Goal: Obtain resource: Download file/media

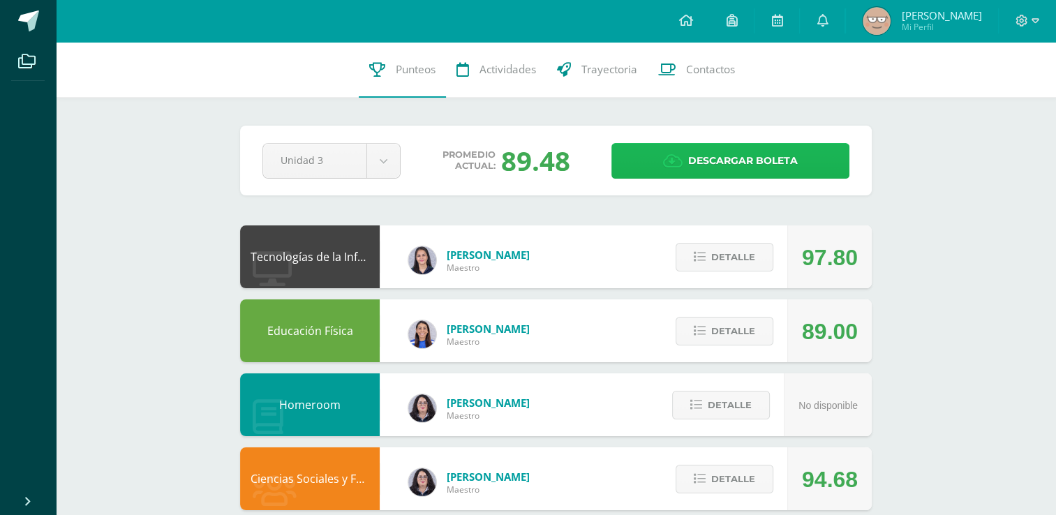
click at [709, 169] on span "Descargar boleta" at bounding box center [743, 161] width 110 height 34
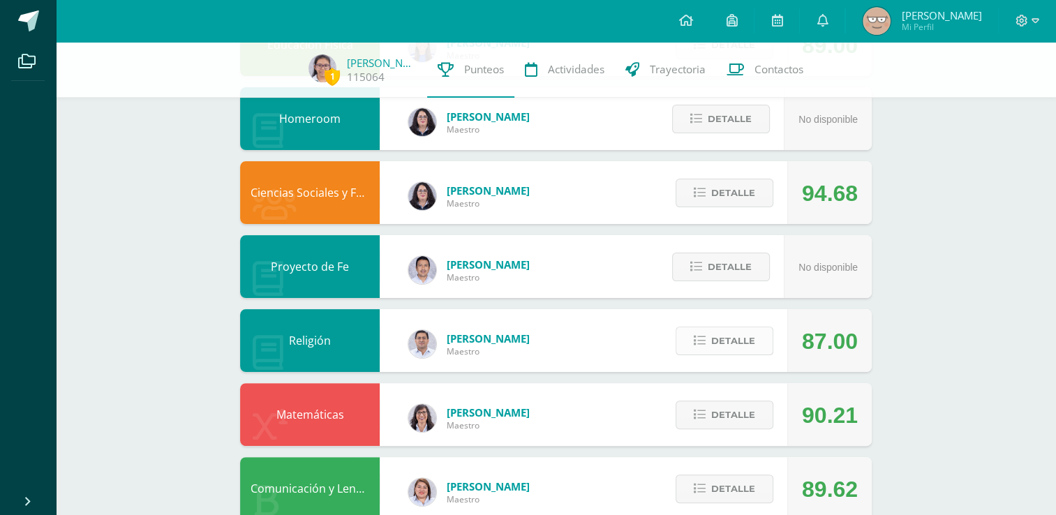
scroll to position [114, 0]
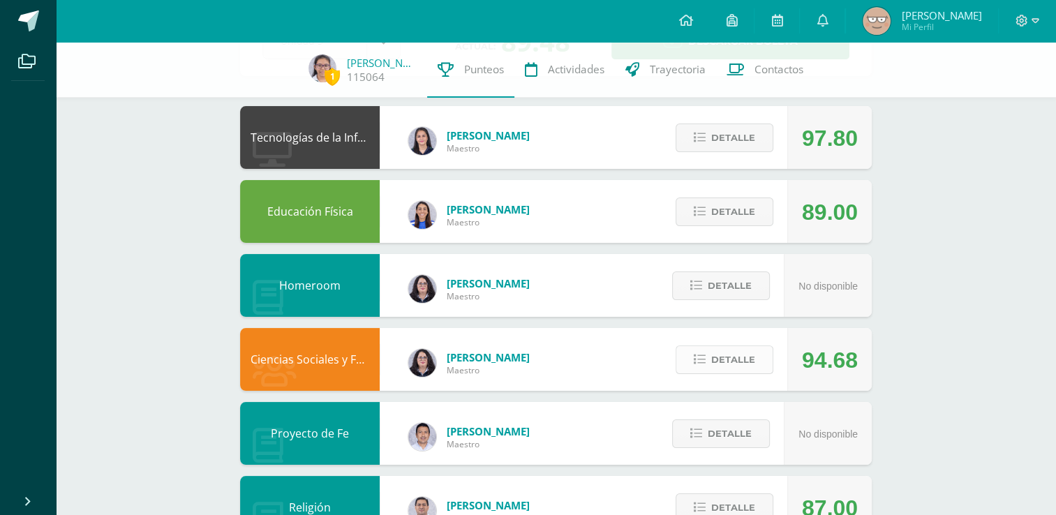
click at [721, 358] on span "Detalle" at bounding box center [733, 360] width 44 height 26
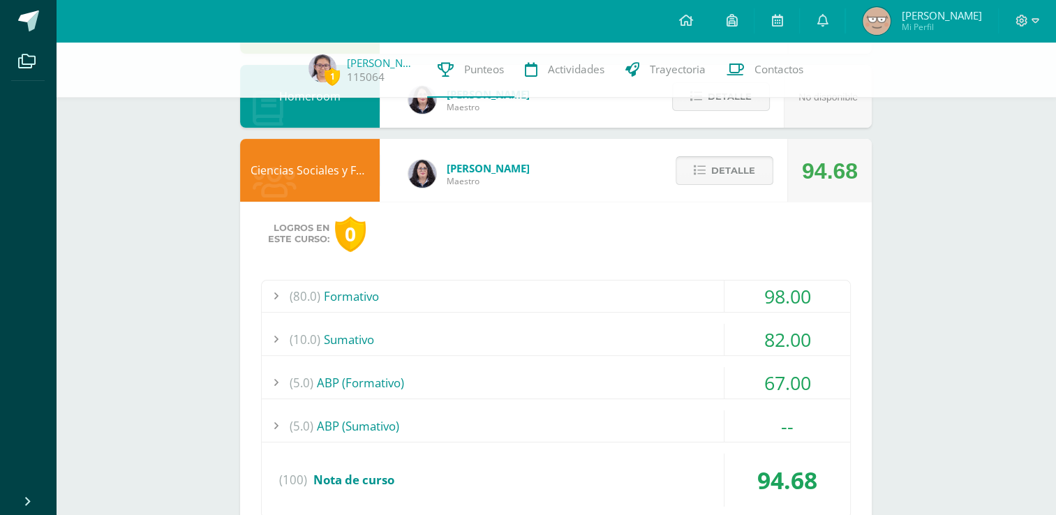
scroll to position [304, 0]
click at [458, 384] on div "(5.0) ABP (Formativo)" at bounding box center [556, 382] width 589 height 31
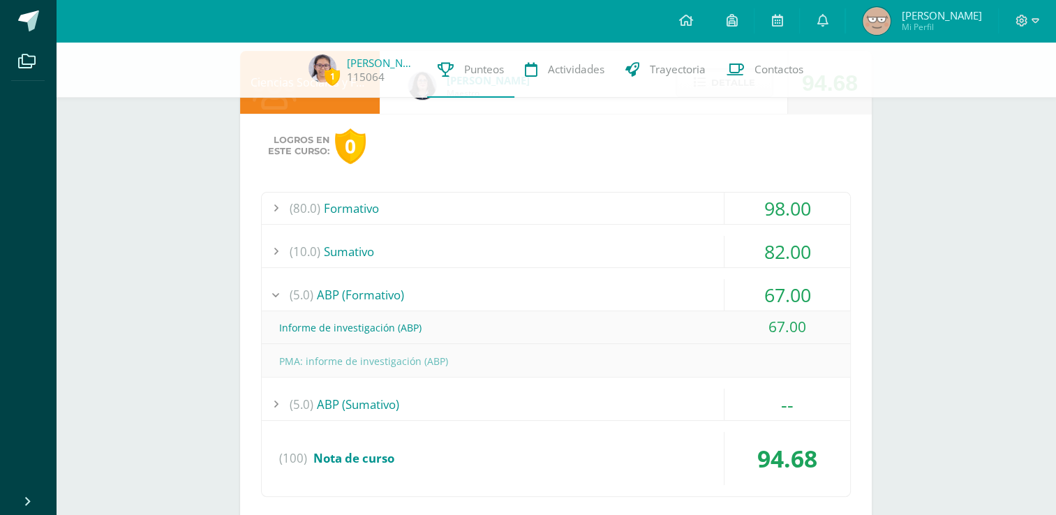
scroll to position [402, 0]
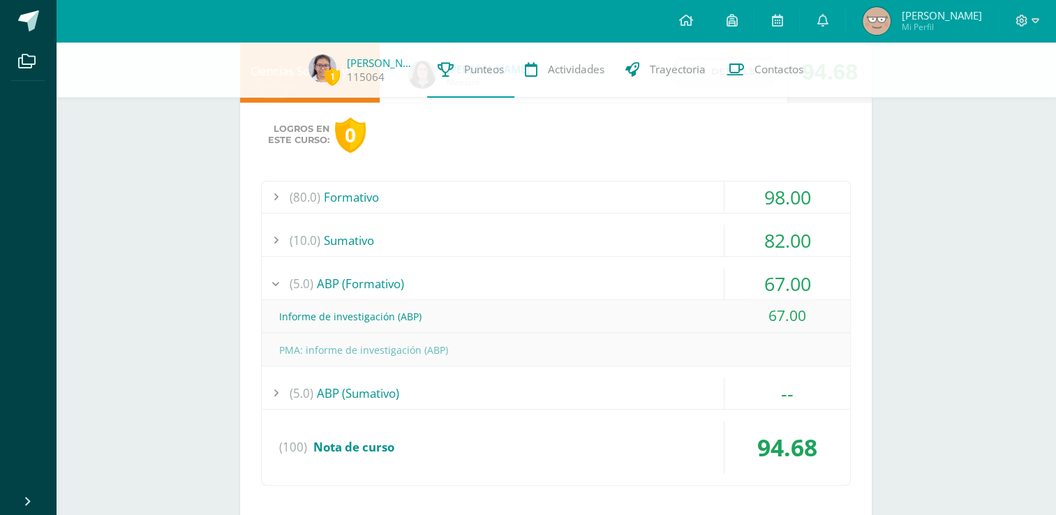
click at [368, 288] on div "(5.0) ABP (Formativo)" at bounding box center [556, 283] width 589 height 31
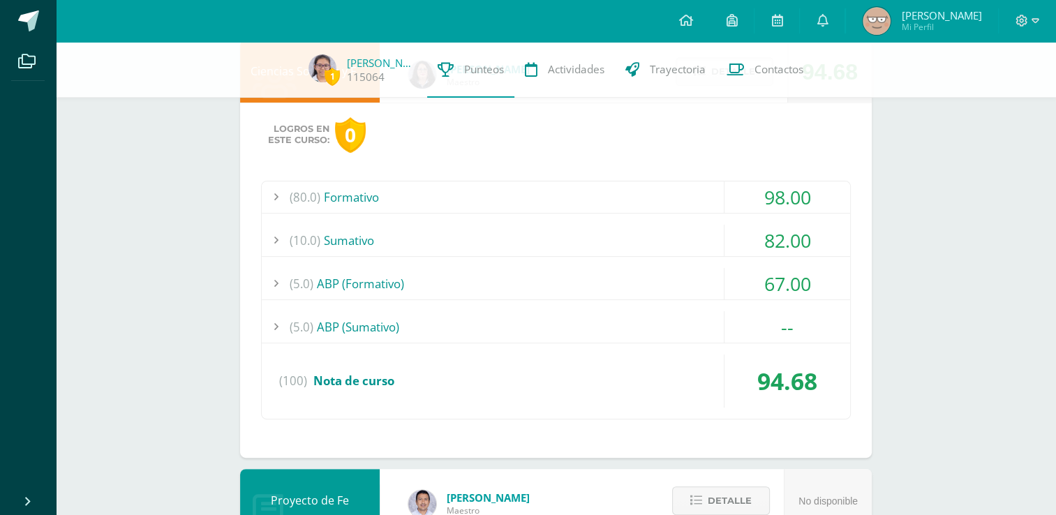
click at [397, 228] on div "(10.0) [GEOGRAPHIC_DATA]" at bounding box center [556, 240] width 589 height 31
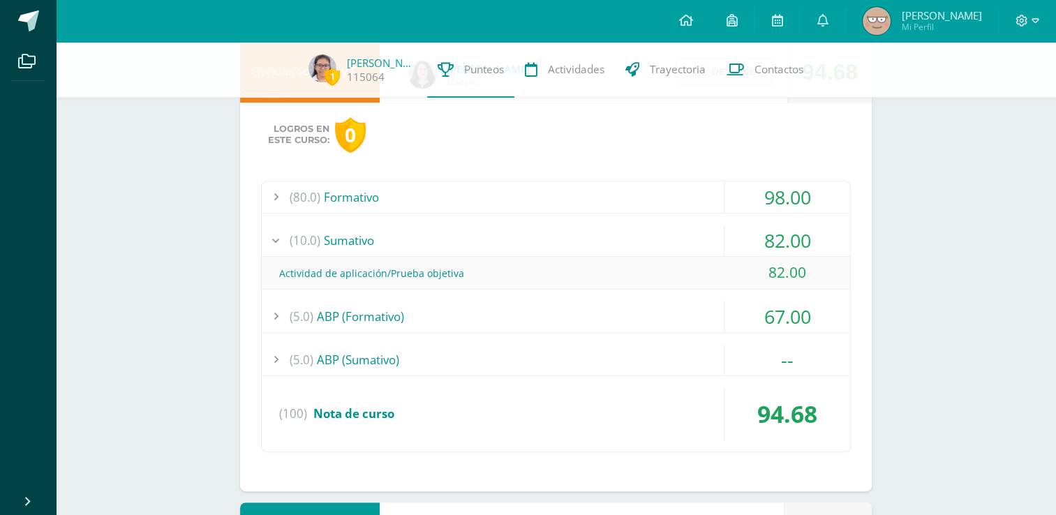
click at [401, 233] on div "(10.0) [GEOGRAPHIC_DATA]" at bounding box center [556, 240] width 589 height 31
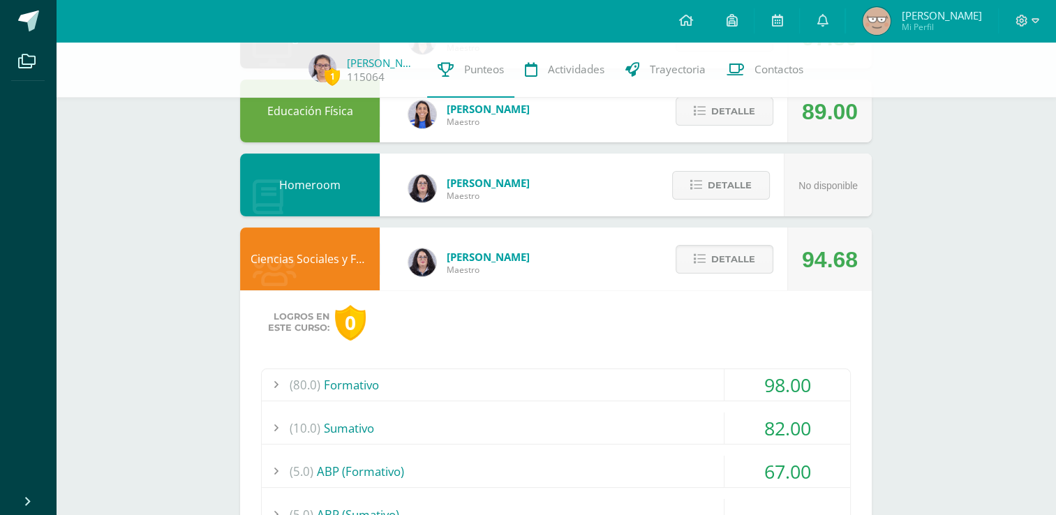
scroll to position [198, 0]
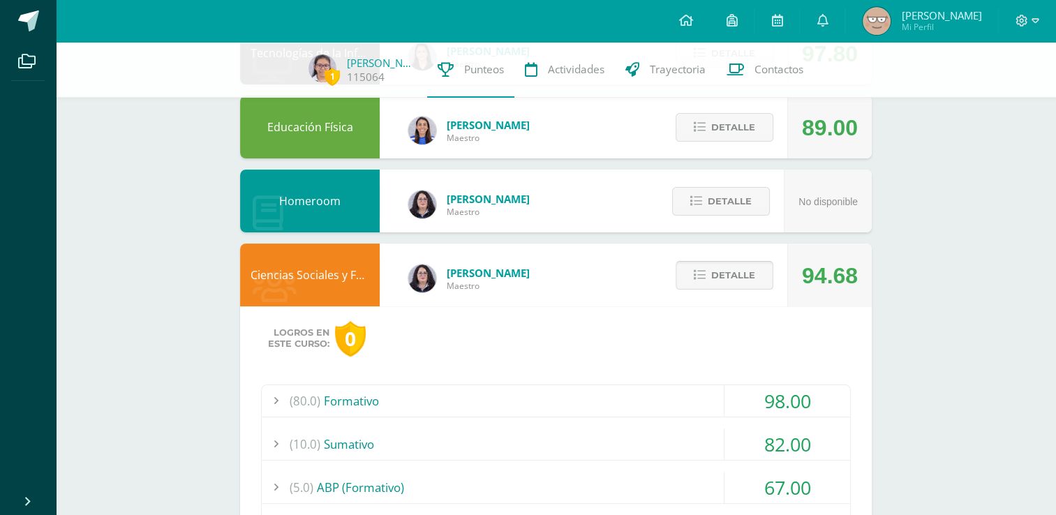
click at [718, 279] on span "Detalle" at bounding box center [733, 276] width 44 height 26
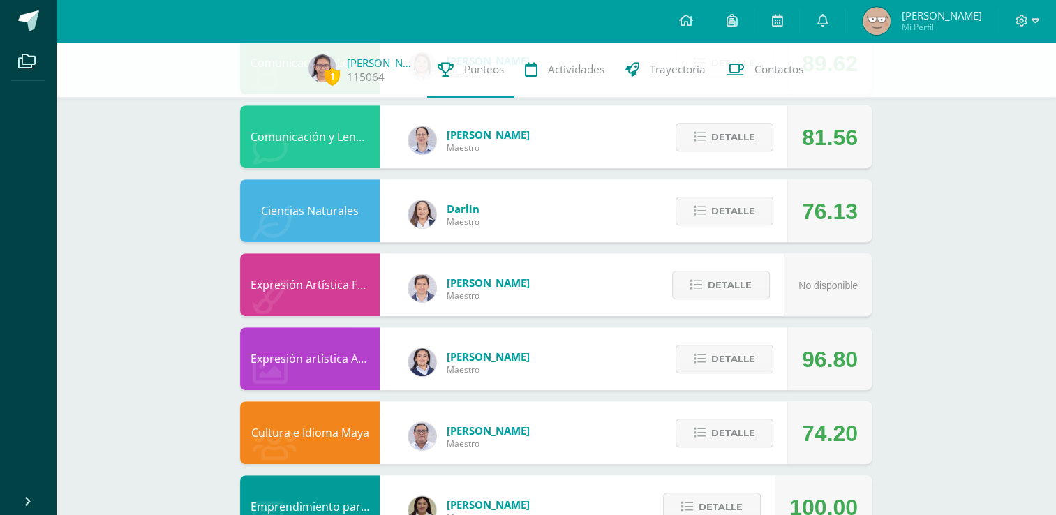
scroll to position [832, 0]
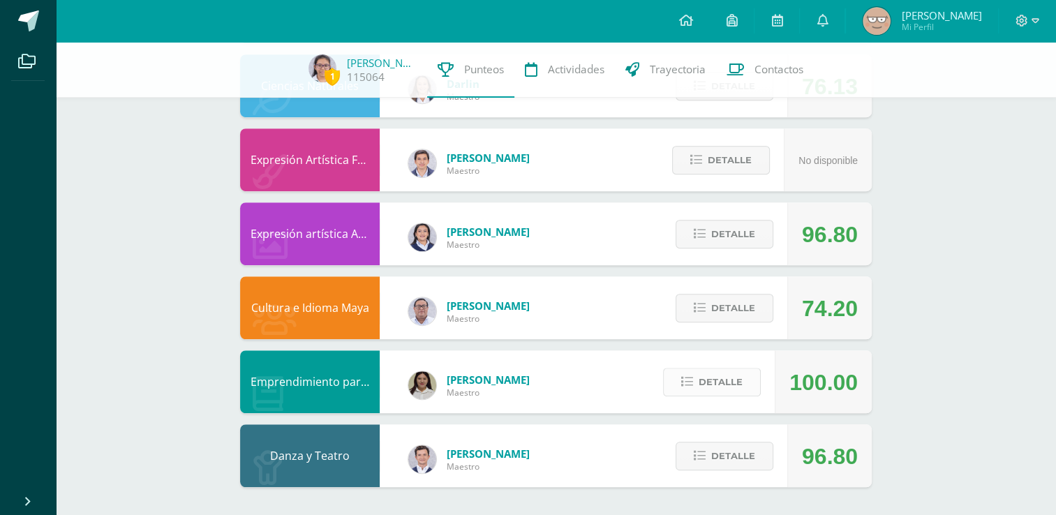
click at [717, 388] on span "Detalle" at bounding box center [721, 382] width 44 height 26
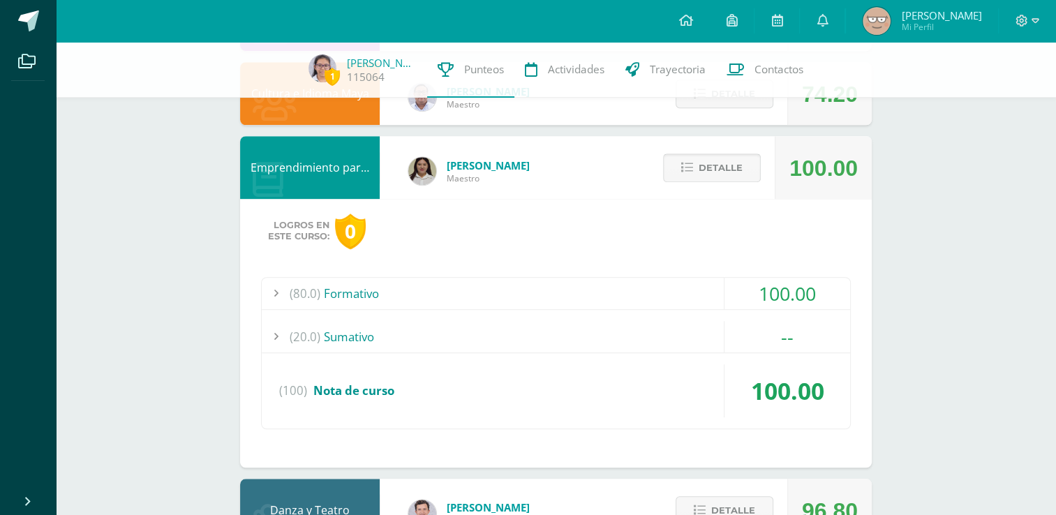
scroll to position [1047, 0]
click at [669, 292] on div "(80.0) Formativo" at bounding box center [556, 292] width 589 height 31
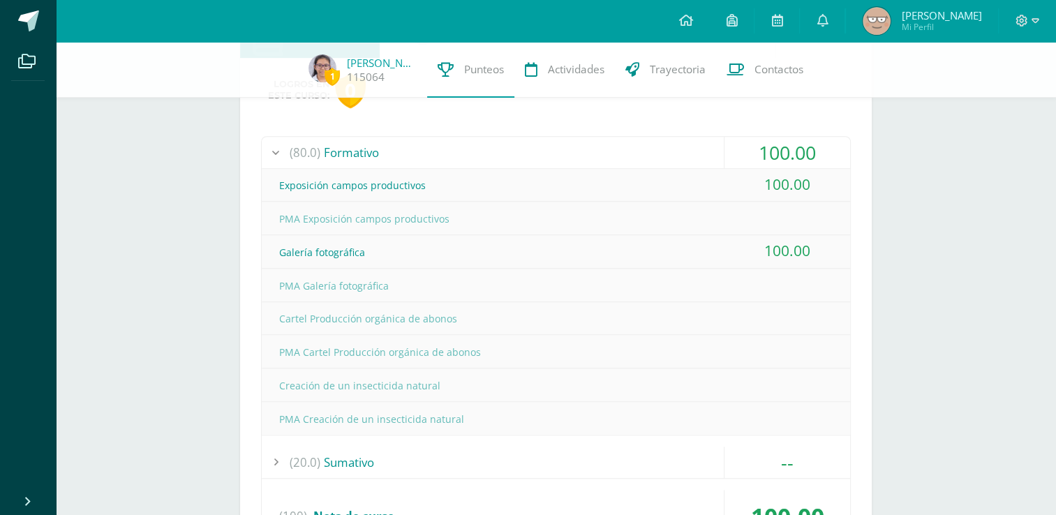
scroll to position [1188, 0]
click at [543, 149] on div "(80.0) Formativo" at bounding box center [556, 151] width 589 height 31
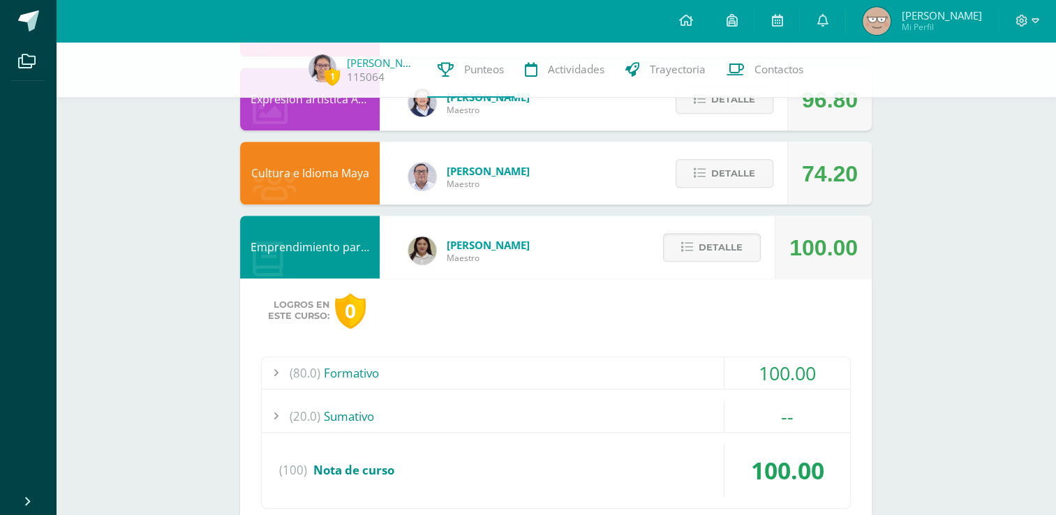
scroll to position [963, 0]
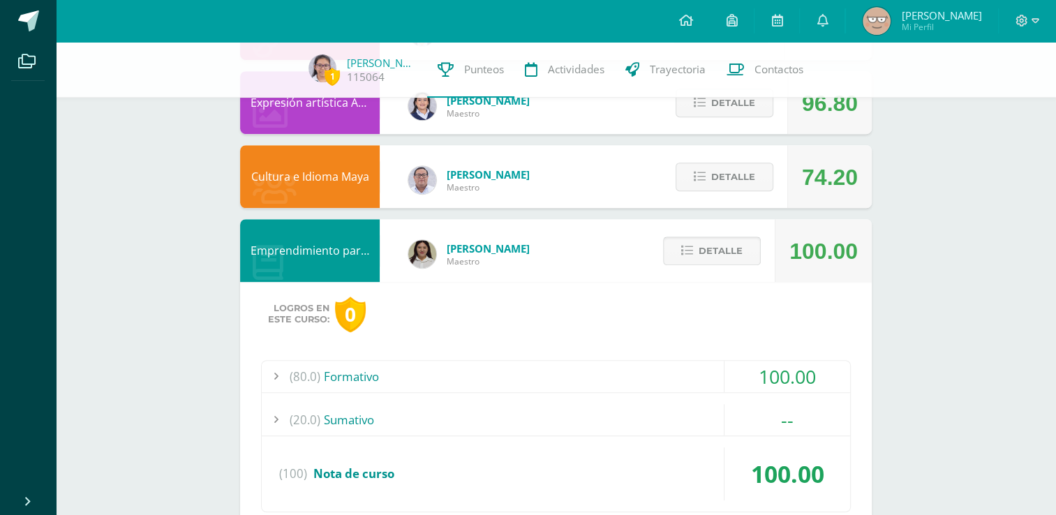
click at [692, 255] on icon at bounding box center [687, 251] width 12 height 12
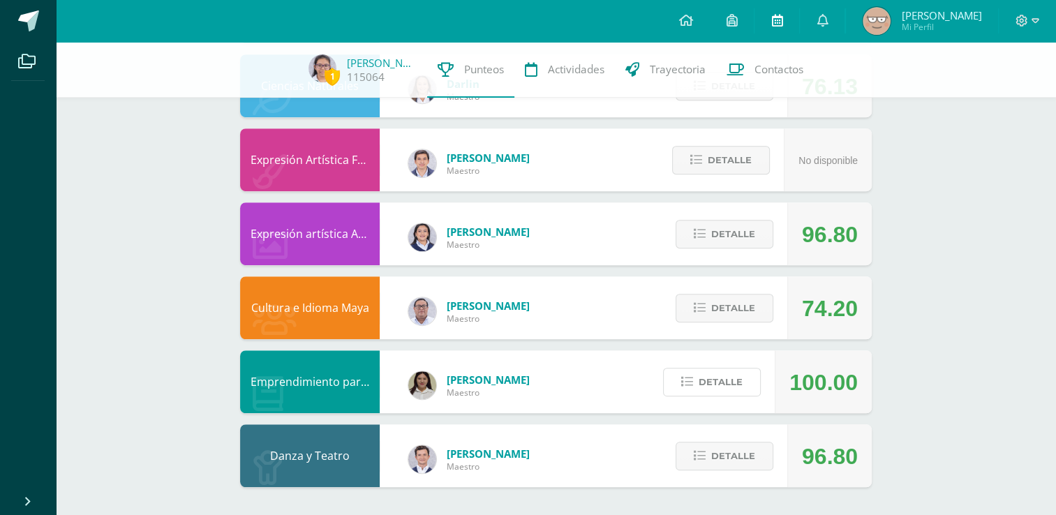
scroll to position [832, 0]
